Goal: Navigation & Orientation: Find specific page/section

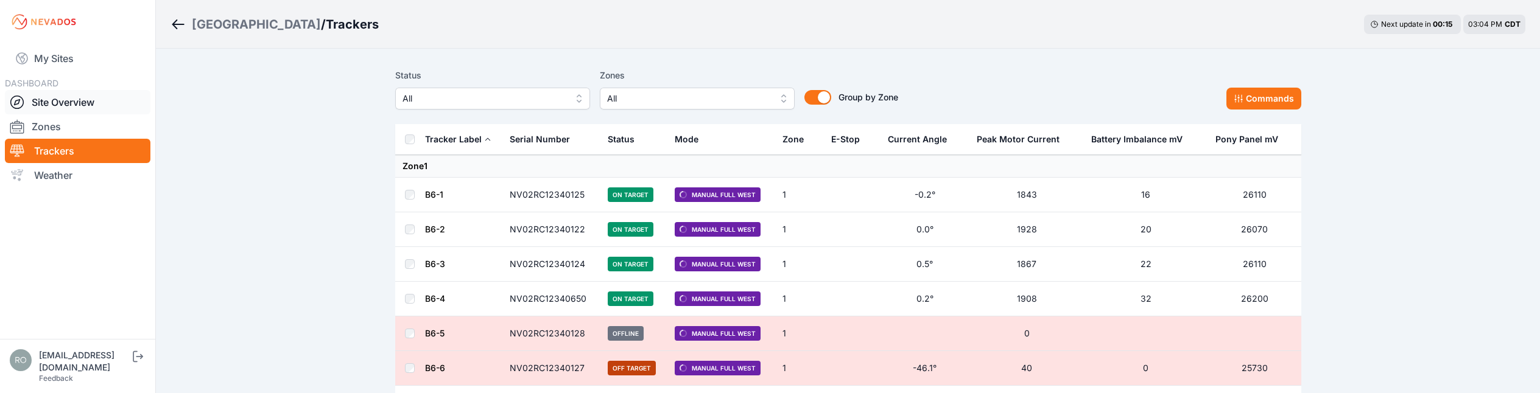
click at [65, 104] on link "Site Overview" at bounding box center [78, 102] width 146 height 24
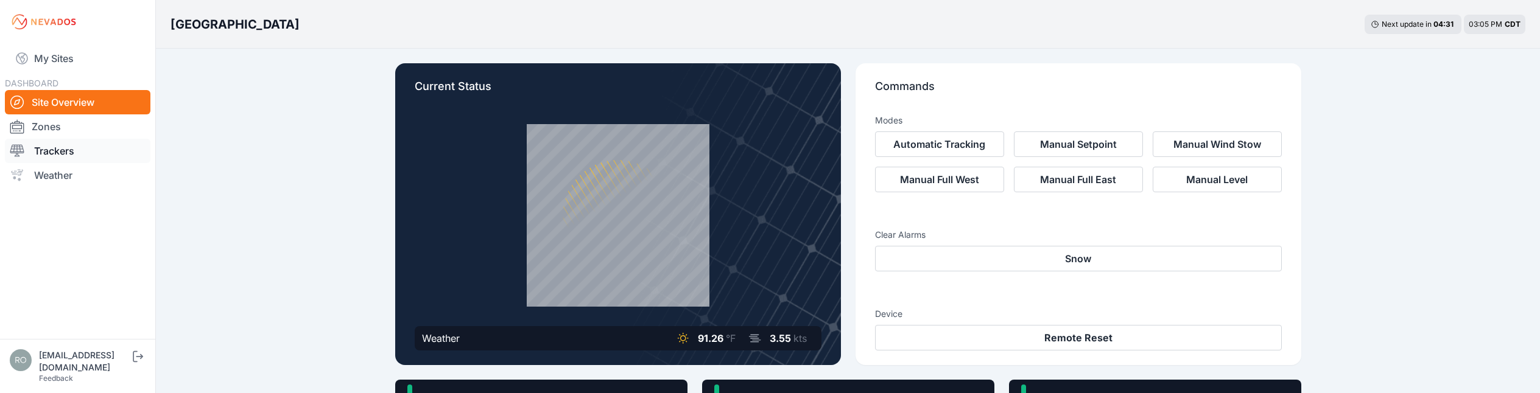
click at [46, 151] on link "Trackers" at bounding box center [78, 151] width 146 height 24
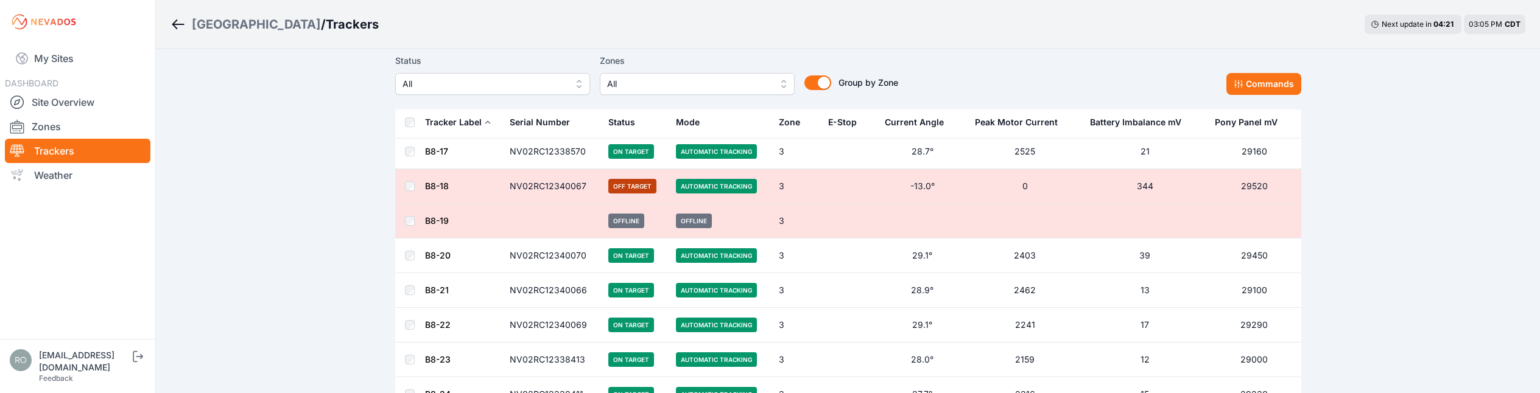
scroll to position [6910, 0]
